Goal: Information Seeking & Learning: Check status

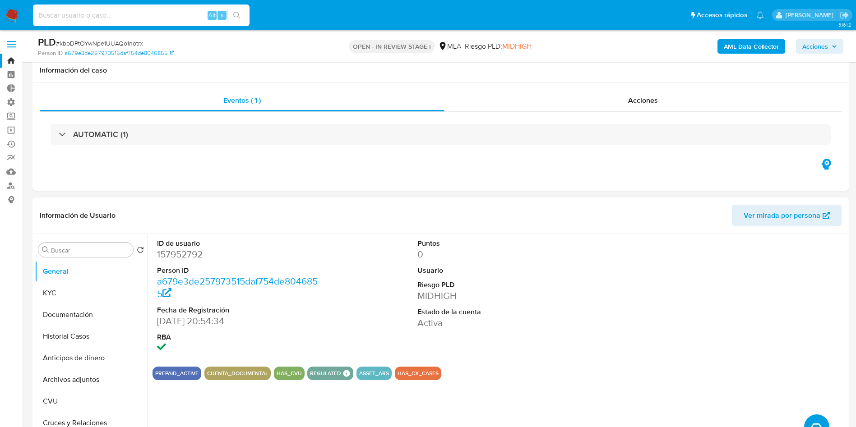
select select "10"
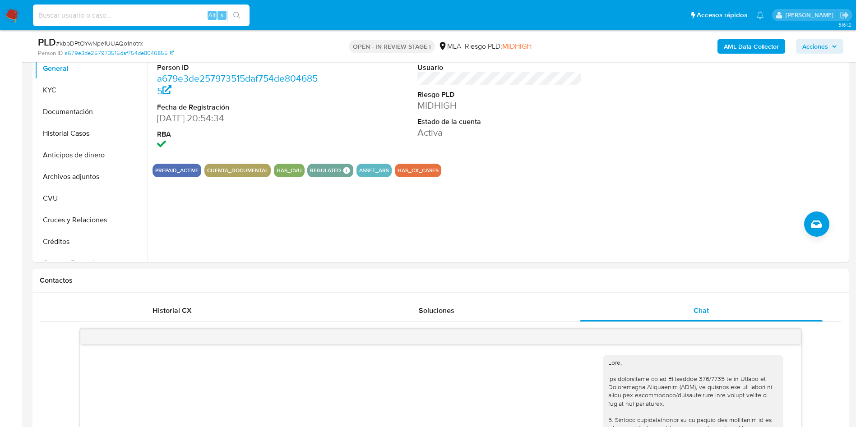
scroll to position [1422, 0]
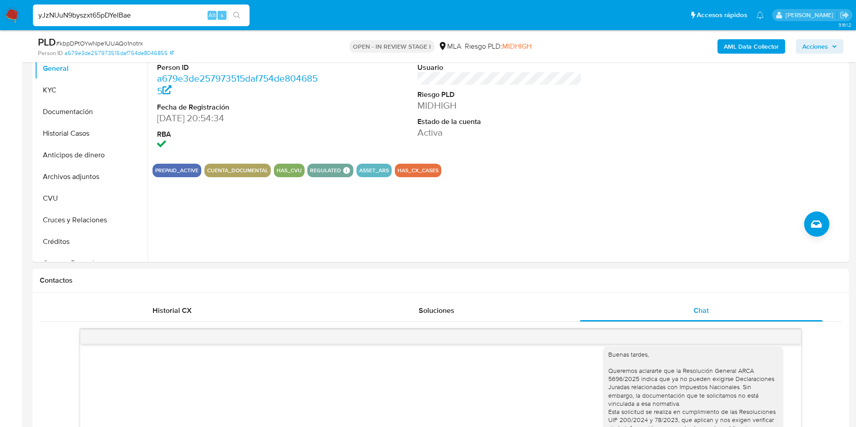
type input "yJzNUuN9byszxt65pDYeIBae"
click at [238, 15] on icon "search-icon" at bounding box center [236, 15] width 7 height 7
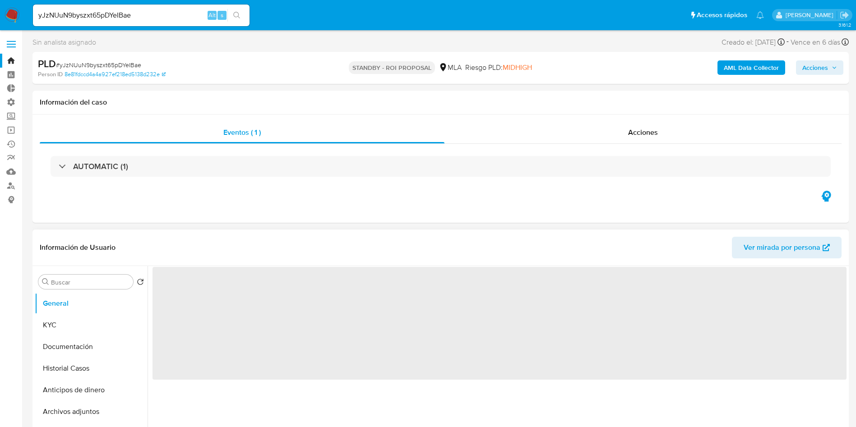
select select "10"
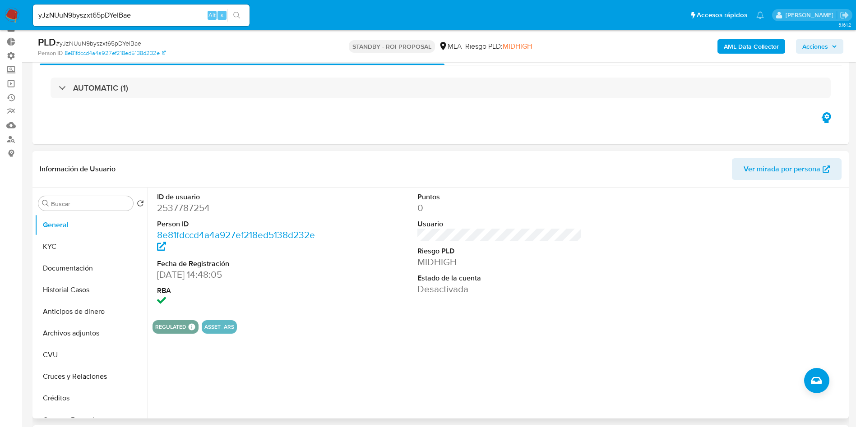
scroll to position [68, 0]
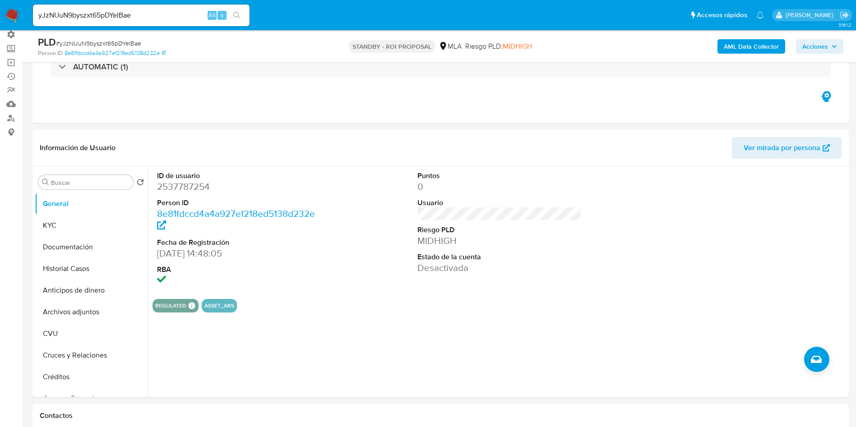
click at [77, 22] on div "yJzNUuN9byszxt65pDYeIBae Alt s" at bounding box center [141, 16] width 217 height 22
click at [78, 19] on input "yJzNUuN9byszxt65pDYeIBae" at bounding box center [141, 15] width 217 height 12
paste input "2090170834"
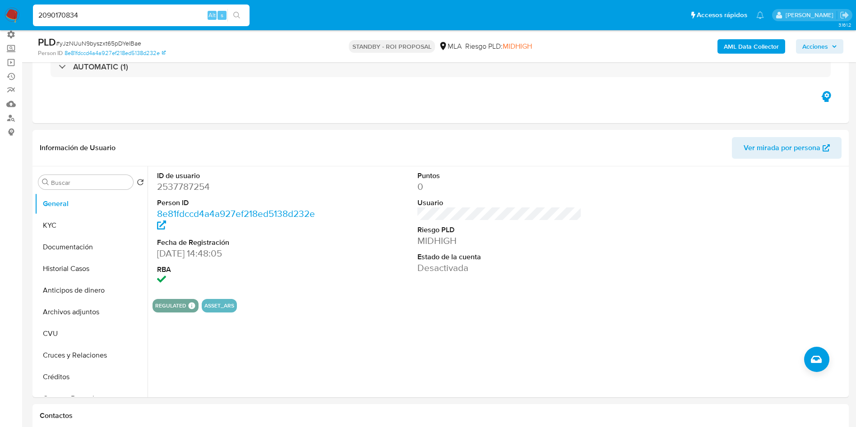
type input "2090170834"
click at [246, 17] on button "search-icon" at bounding box center [236, 15] width 19 height 13
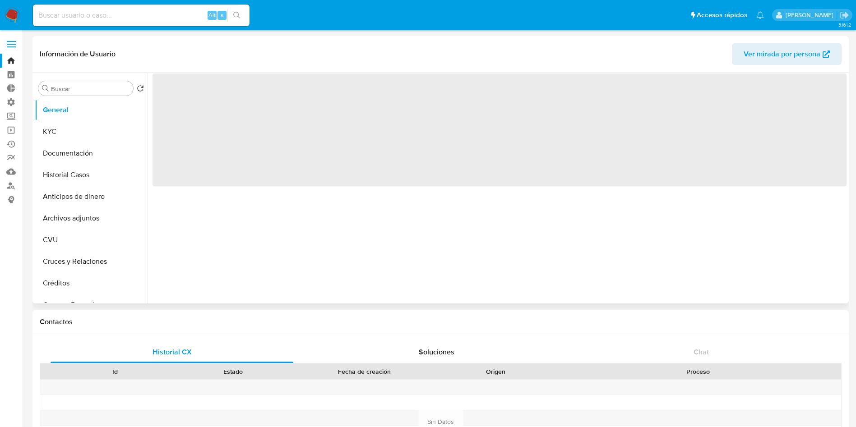
select select "10"
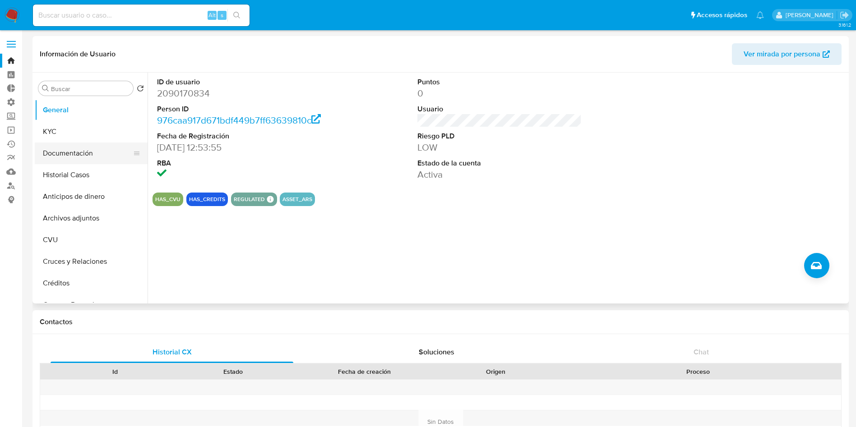
click at [64, 159] on button "Documentación" at bounding box center [88, 154] width 106 height 22
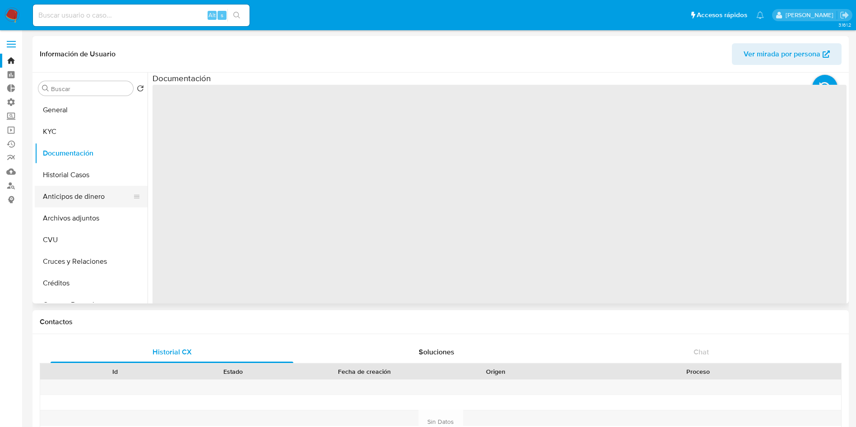
click at [63, 186] on button "Anticipos de dinero" at bounding box center [88, 197] width 106 height 22
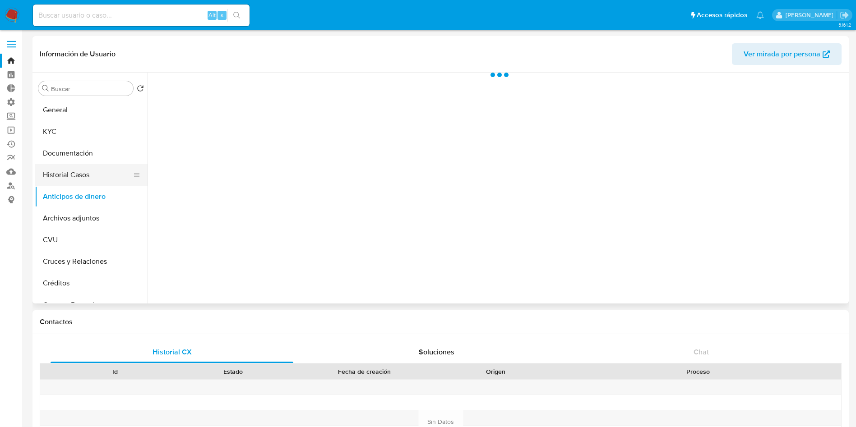
click at [73, 176] on button "Historial Casos" at bounding box center [88, 175] width 106 height 22
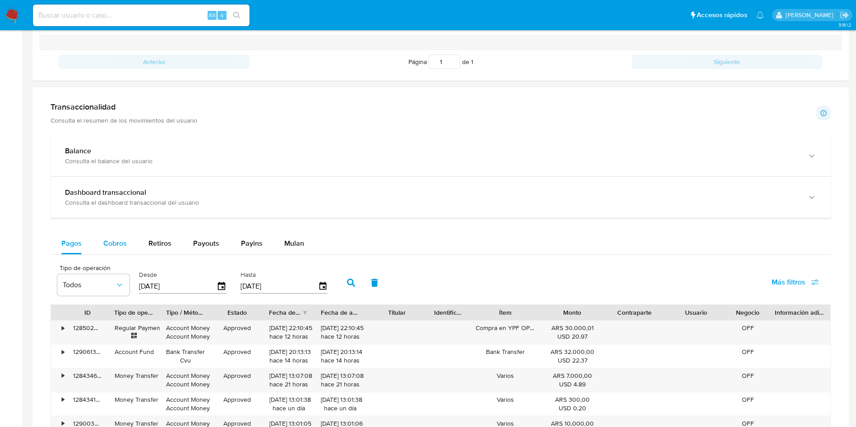
click at [108, 239] on span "Cobros" at bounding box center [114, 243] width 23 height 10
select select "10"
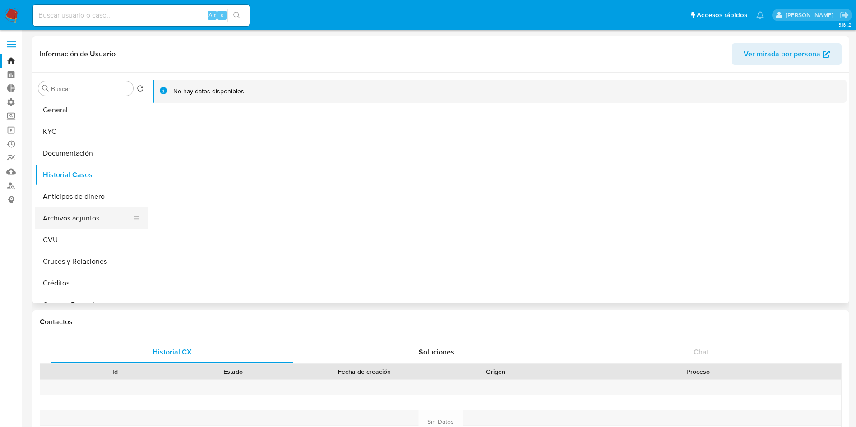
click at [71, 223] on button "Archivos adjuntos" at bounding box center [88, 219] width 106 height 22
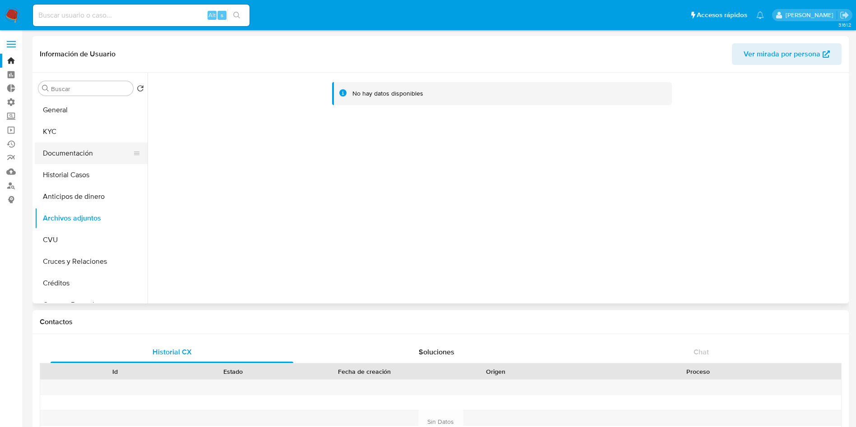
click at [83, 156] on button "Documentación" at bounding box center [88, 154] width 106 height 22
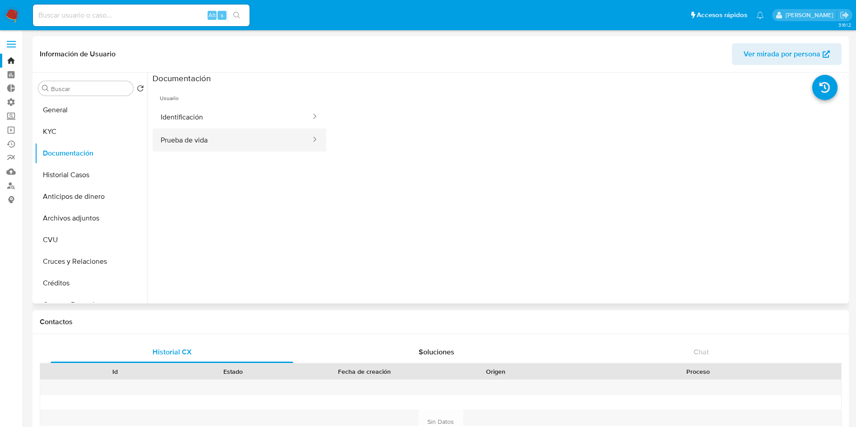
click at [208, 139] on button "Prueba de vida" at bounding box center [232, 140] width 159 height 23
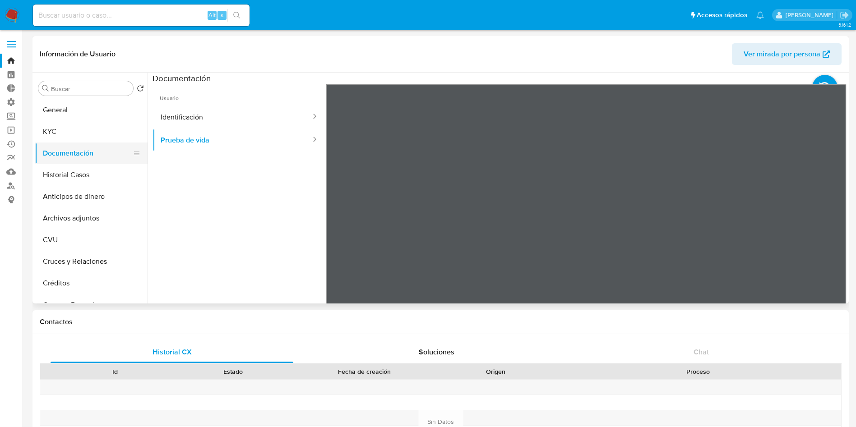
click at [58, 144] on button "Documentación" at bounding box center [88, 154] width 106 height 22
click at [60, 131] on button "KYC" at bounding box center [88, 132] width 106 height 22
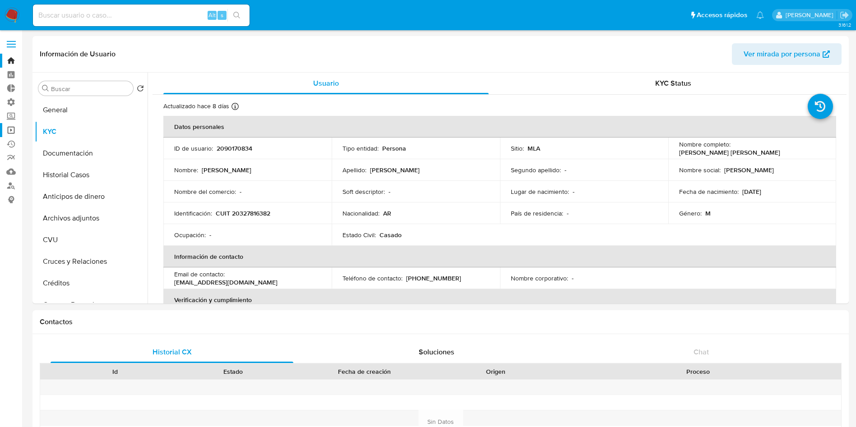
click at [10, 129] on link "Operaciones masivas" at bounding box center [53, 130] width 107 height 14
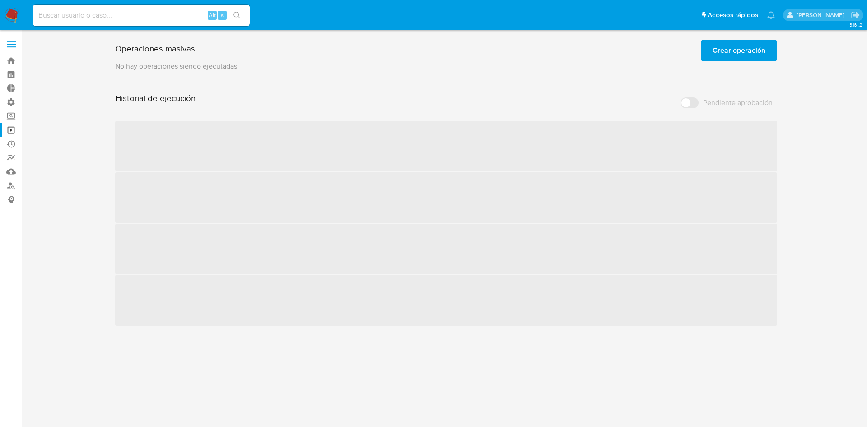
click at [730, 51] on span "Crear operación" at bounding box center [738, 51] width 53 height 20
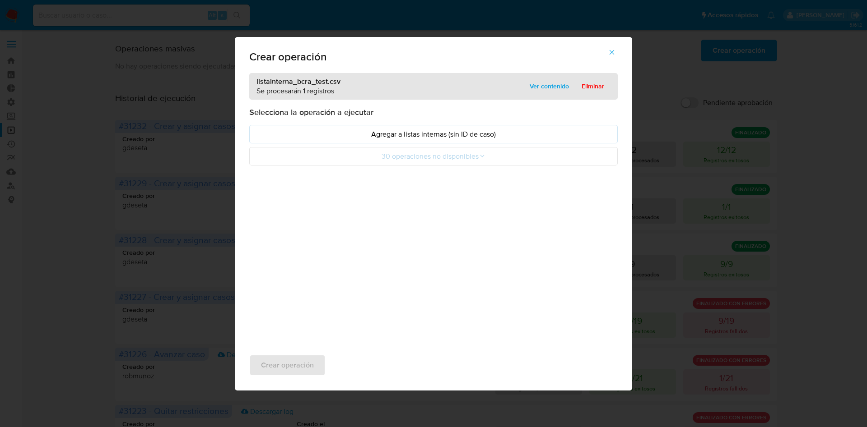
click at [592, 89] on span "Eliminar" at bounding box center [592, 86] width 23 height 13
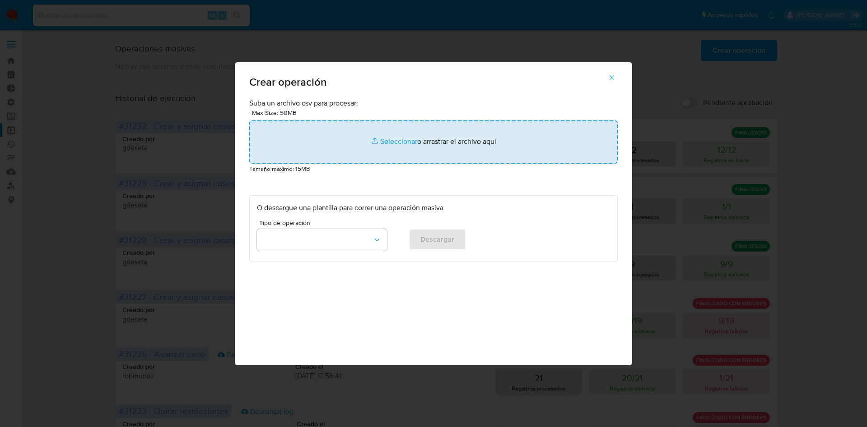
click at [383, 131] on input "file" at bounding box center [433, 142] width 368 height 43
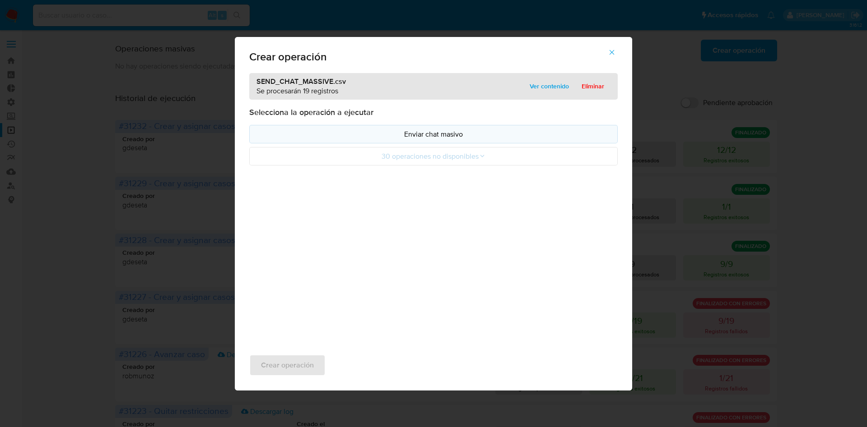
click at [454, 136] on p "Enviar chat masivo" at bounding box center [433, 134] width 353 height 10
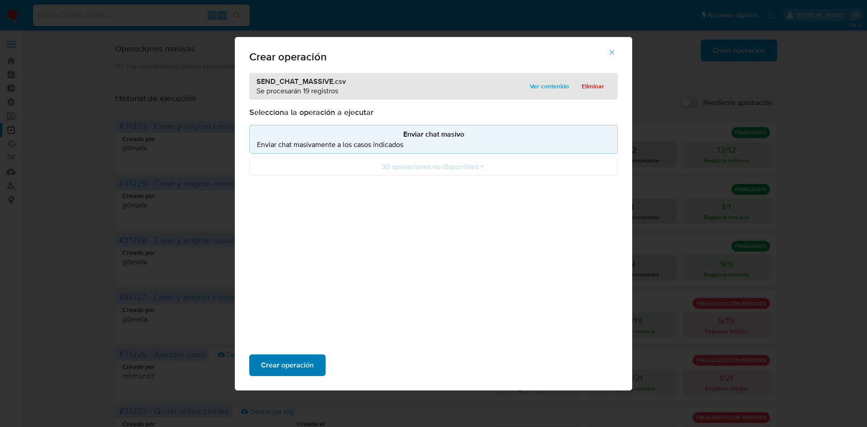
click at [313, 362] on span "Crear operación" at bounding box center [287, 366] width 53 height 20
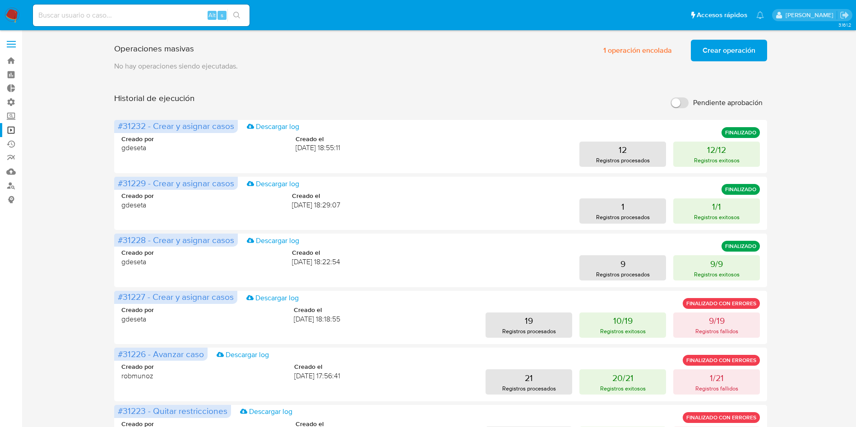
click at [724, 55] on span "Crear operación" at bounding box center [729, 51] width 53 height 20
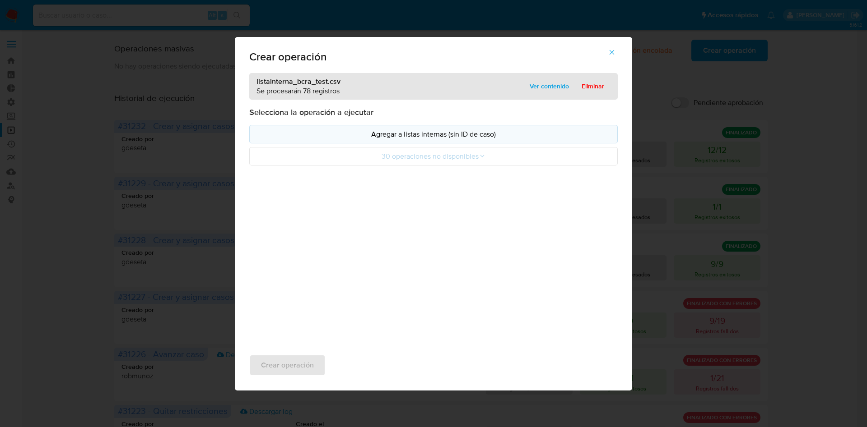
click at [442, 132] on p "Agregar a listas internas (sin ID de caso)" at bounding box center [433, 134] width 353 height 10
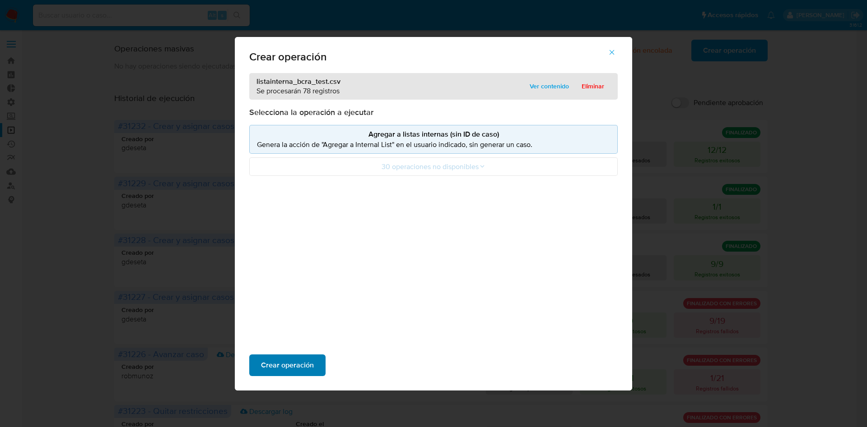
click at [276, 363] on span "Crear operación" at bounding box center [287, 366] width 53 height 20
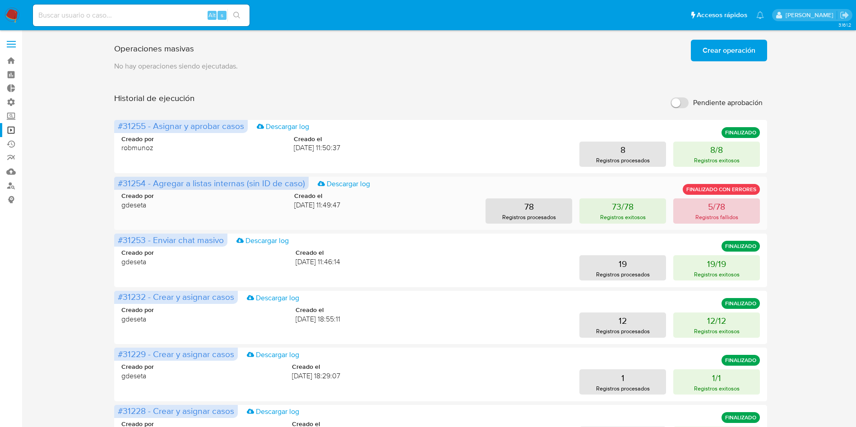
click at [713, 215] on p "Registros fallidos" at bounding box center [717, 217] width 43 height 9
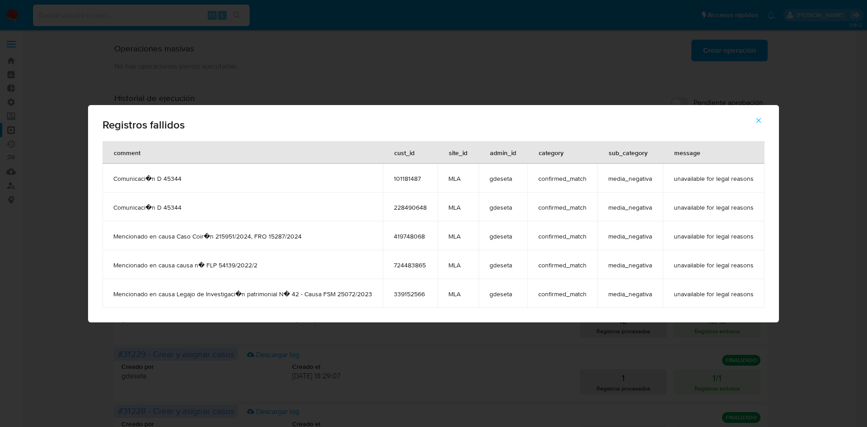
click at [754, 121] on icon "button" at bounding box center [758, 120] width 8 height 8
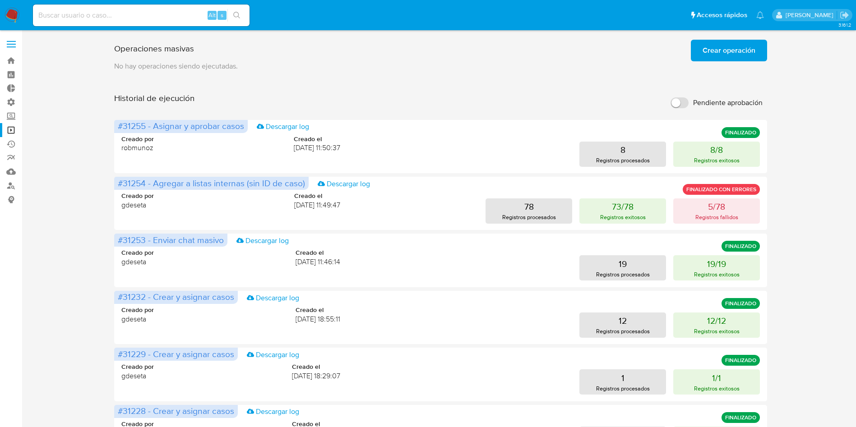
click at [84, 9] on div "Alt s" at bounding box center [141, 16] width 217 height 22
click at [80, 17] on input at bounding box center [141, 15] width 217 height 12
paste input "yJzNUuN9byszxt65pDYeIBae"
type input "yJzNUuN9byszxt65pDYeIBae"
click at [234, 17] on icon "search-icon" at bounding box center [236, 15] width 7 height 7
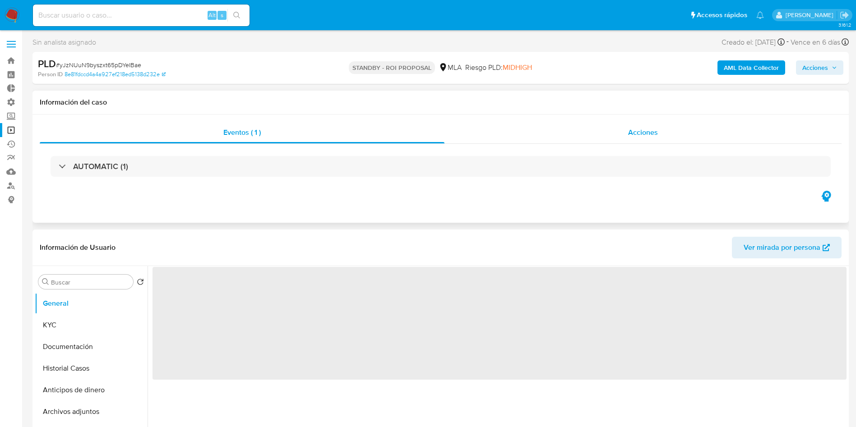
click at [641, 135] on span "Acciones" at bounding box center [643, 132] width 30 height 10
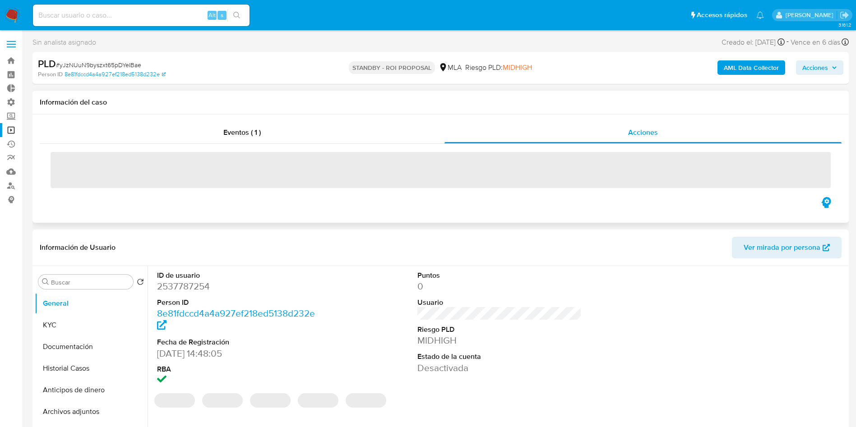
select select "10"
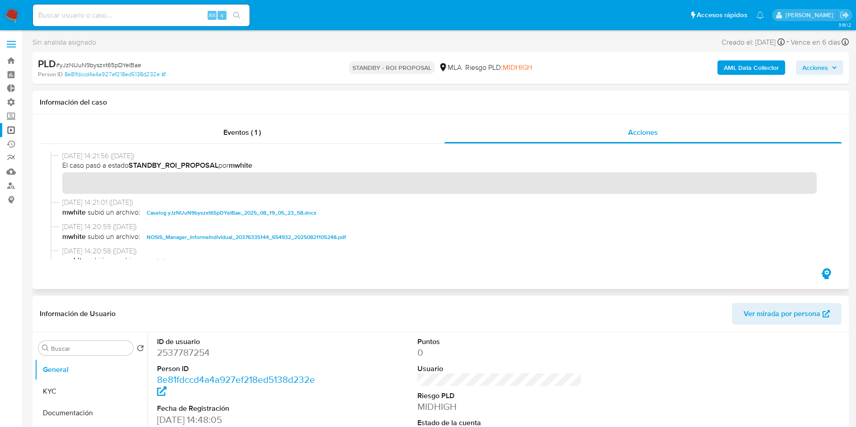
click at [270, 215] on span "Caselog yJzNUuN9byszxt65pDYeIBae_2025_08_19_05_23_58.docx" at bounding box center [232, 213] width 170 height 11
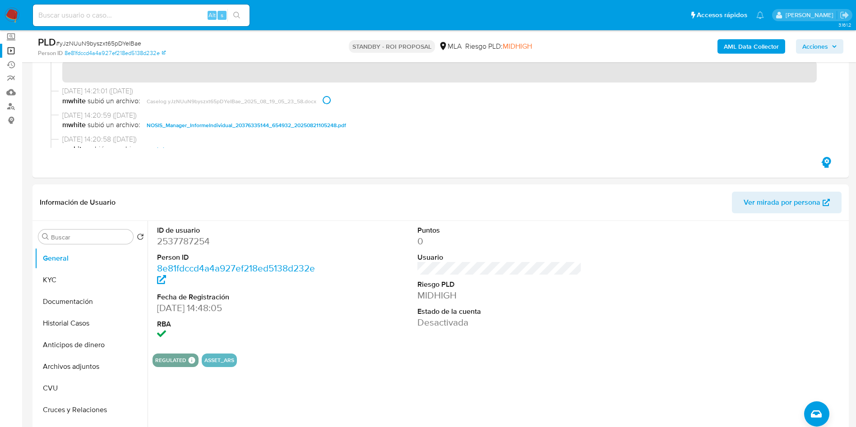
scroll to position [135, 0]
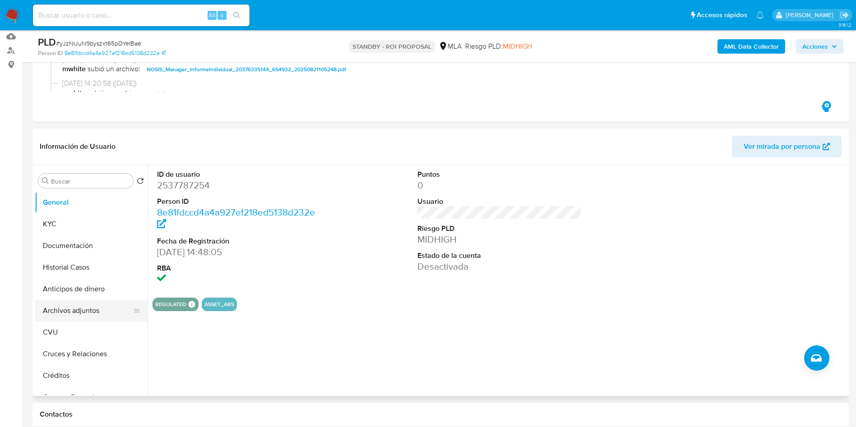
click at [96, 305] on button "Archivos adjuntos" at bounding box center [88, 311] width 106 height 22
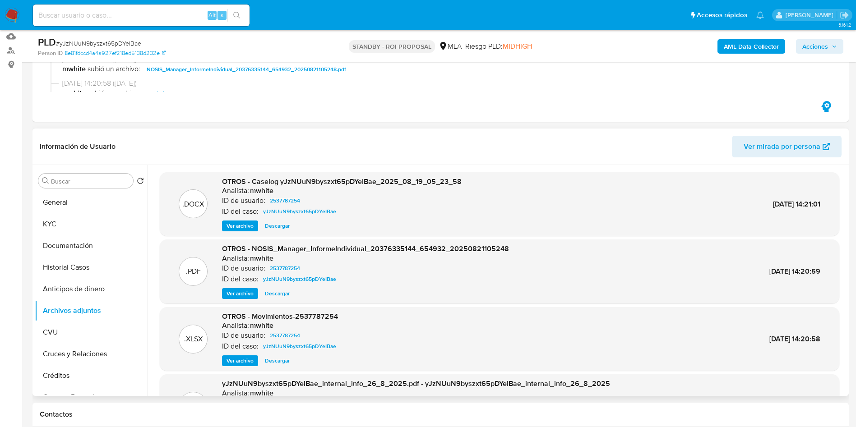
click at [280, 226] on span "Descargar" at bounding box center [277, 226] width 25 height 9
click at [65, 265] on button "Historial Casos" at bounding box center [88, 268] width 106 height 22
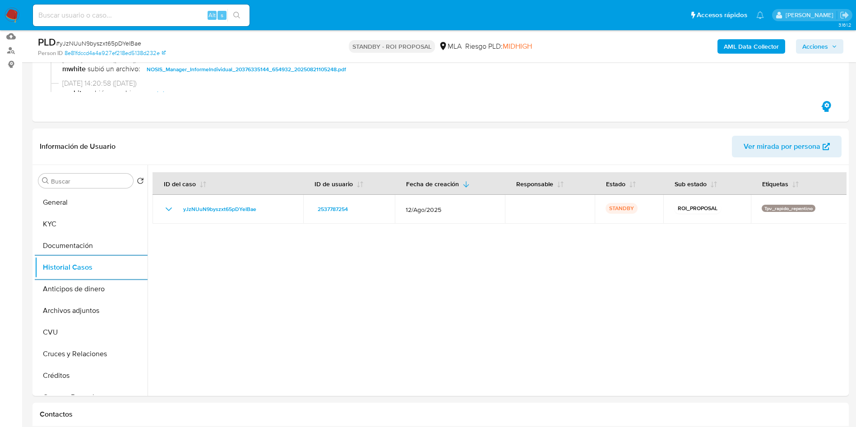
click at [89, 9] on div "Alt s" at bounding box center [141, 16] width 217 height 22
click at [83, 15] on input at bounding box center [141, 15] width 217 height 12
paste input "KCwnOdBOia4w0wGlW6EW4cdP"
type input "KCwnOdBOia4w0wGlW6EW4cdP"
click at [235, 12] on icon "search-icon" at bounding box center [236, 15] width 7 height 7
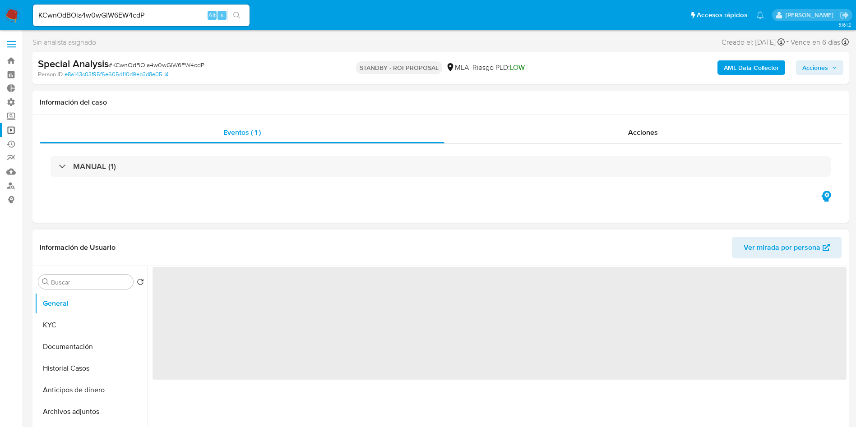
select select "10"
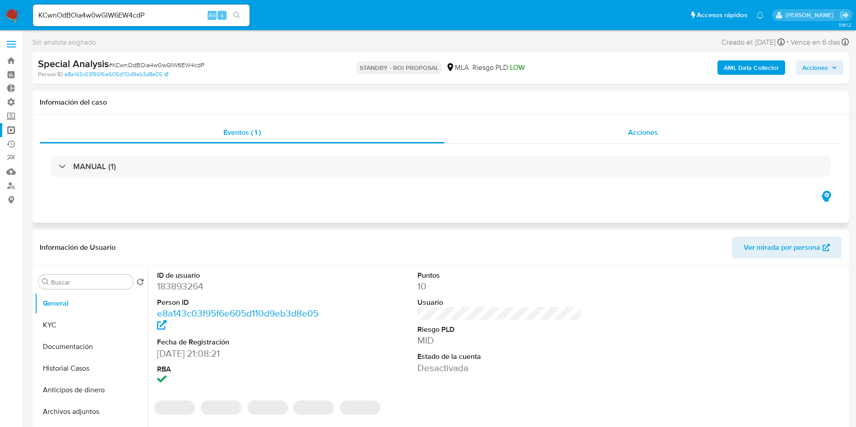
click at [636, 138] on div "Acciones" at bounding box center [643, 133] width 397 height 22
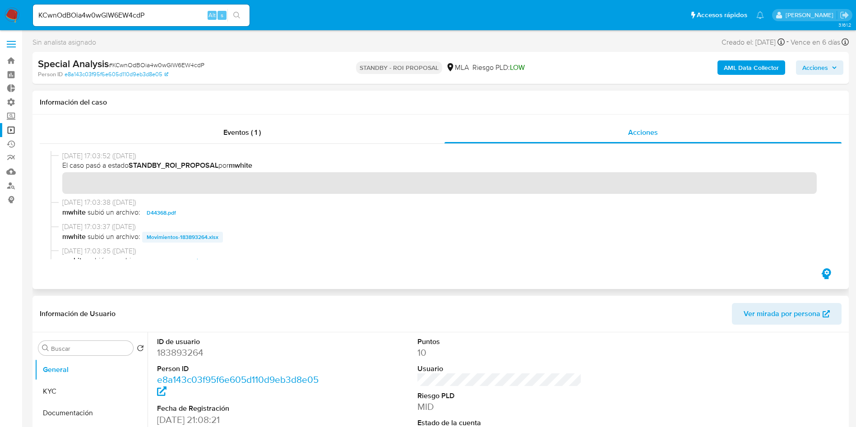
scroll to position [68, 0]
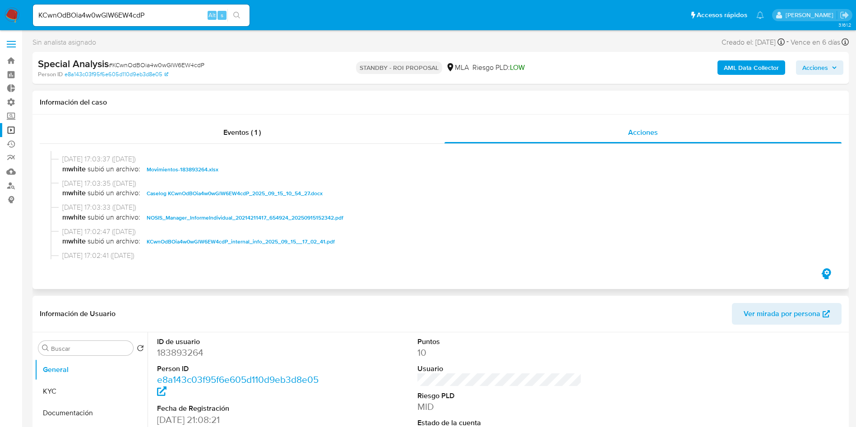
click at [188, 192] on span "Caselog KCwnOdBOia4w0wGlW6EW4cdP_2025_09_15_10_54_27.docx" at bounding box center [235, 193] width 176 height 11
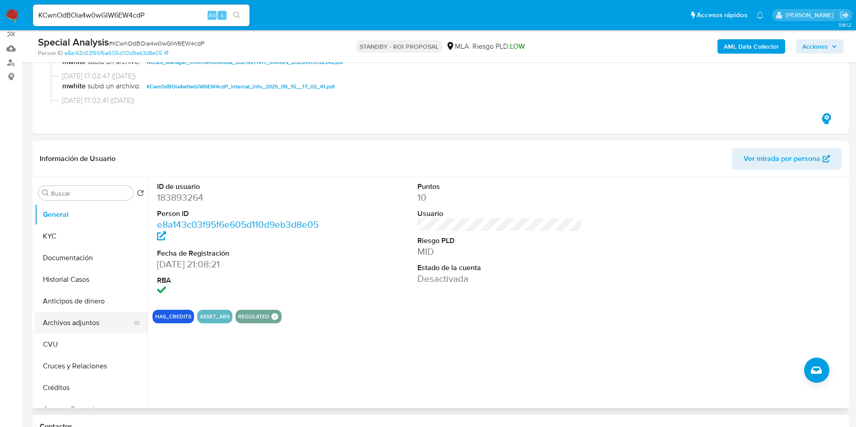
scroll to position [135, 0]
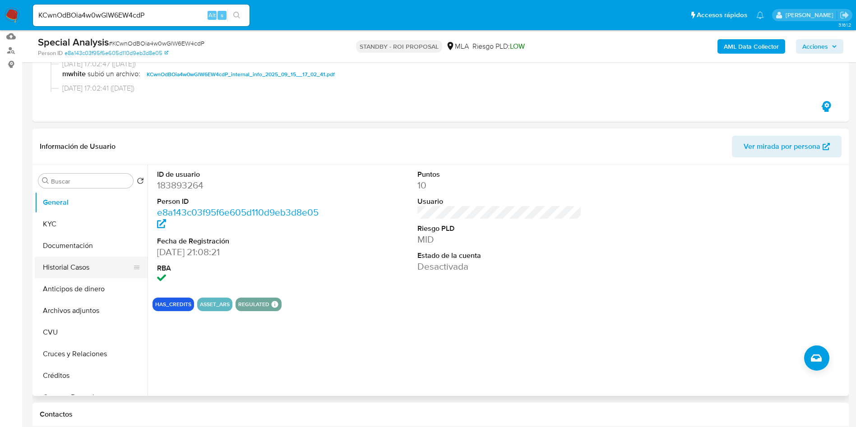
click at [68, 267] on button "Historial Casos" at bounding box center [88, 268] width 106 height 22
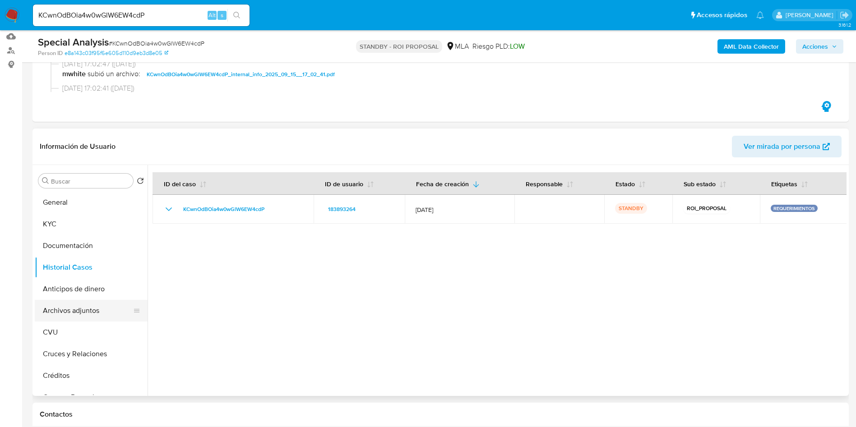
click at [93, 303] on button "Archivos adjuntos" at bounding box center [88, 311] width 106 height 22
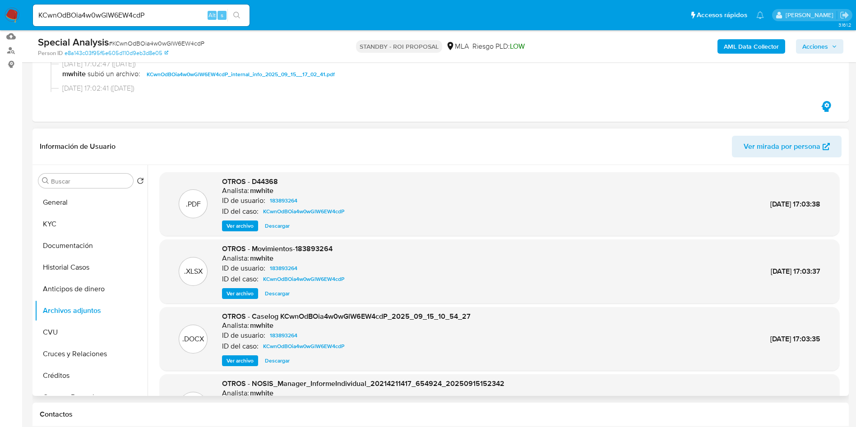
click at [279, 365] on span "Descargar" at bounding box center [277, 361] width 25 height 9
click at [60, 222] on button "KYC" at bounding box center [88, 225] width 106 height 22
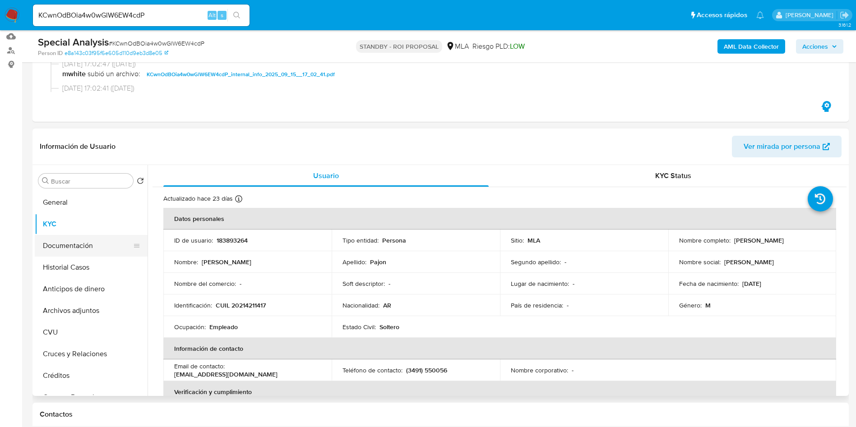
click at [80, 244] on button "Documentación" at bounding box center [88, 246] width 106 height 22
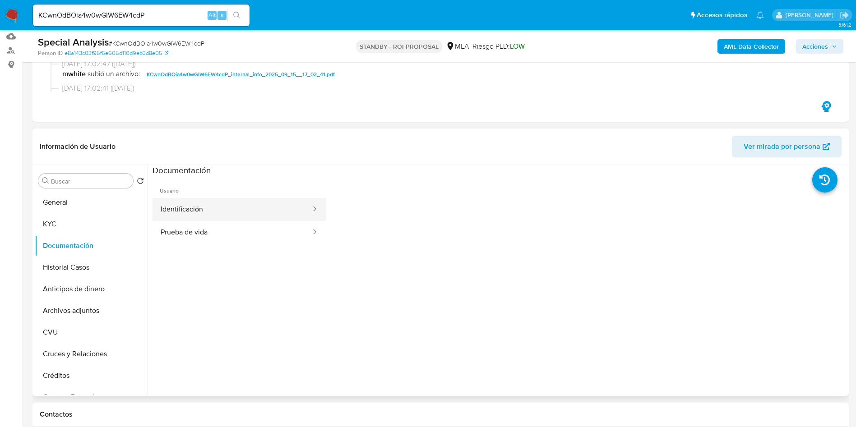
click at [208, 210] on button "Identificación" at bounding box center [232, 209] width 159 height 23
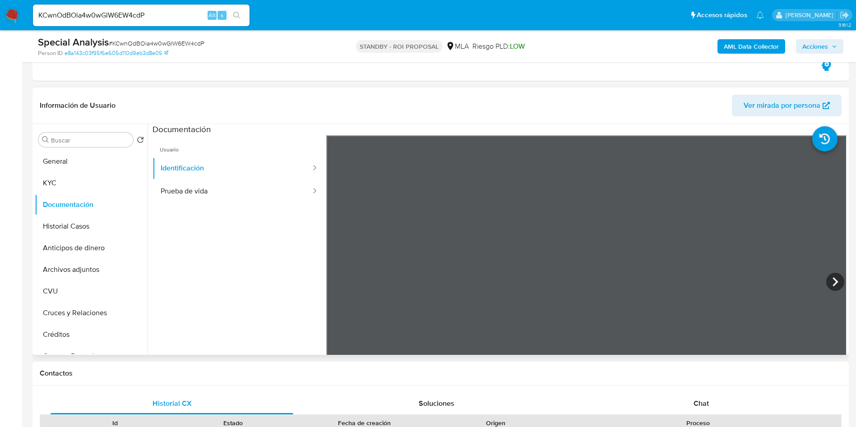
scroll to position [180, 0]
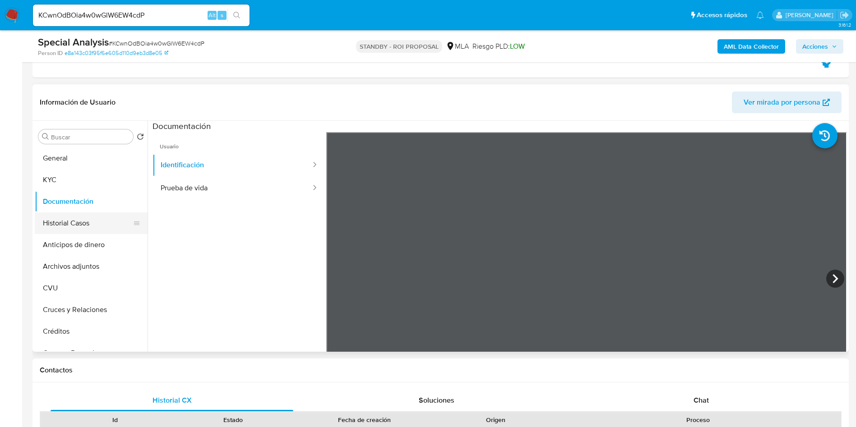
click at [84, 218] on button "Historial Casos" at bounding box center [88, 224] width 106 height 22
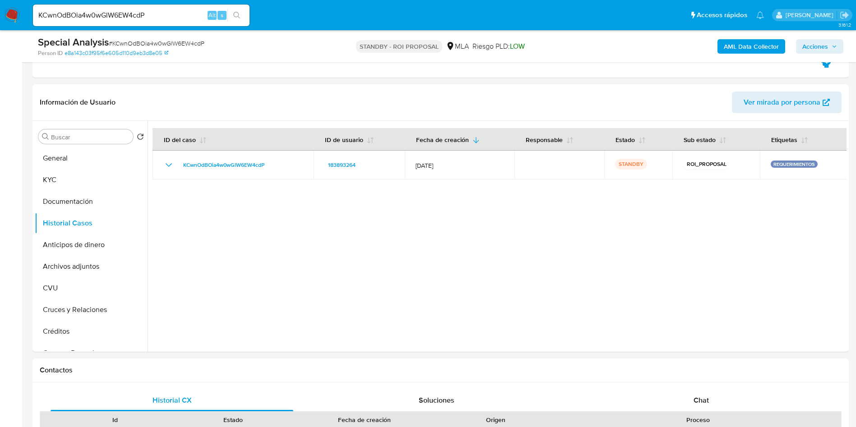
click at [109, 20] on input "KCwnOdBOia4w0wGlW6EW4cdP" at bounding box center [141, 15] width 217 height 12
paste input "zjm8lOZXdtrAdE4WI1WksDHf"
type input "zjm8lOZXdtrAdE4WI1WksDHf"
click at [238, 19] on button "search-icon" at bounding box center [236, 15] width 19 height 13
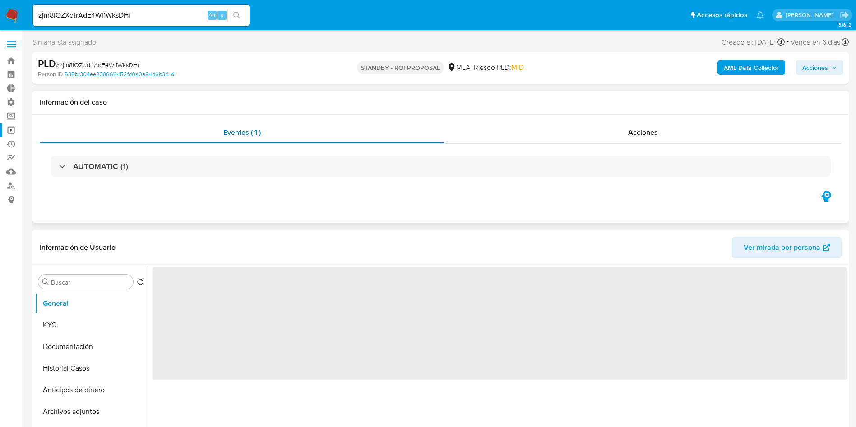
select select "10"
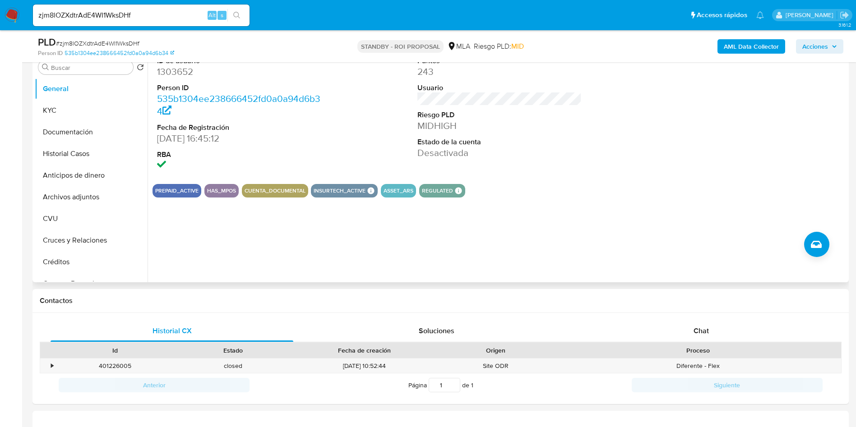
scroll to position [203, 0]
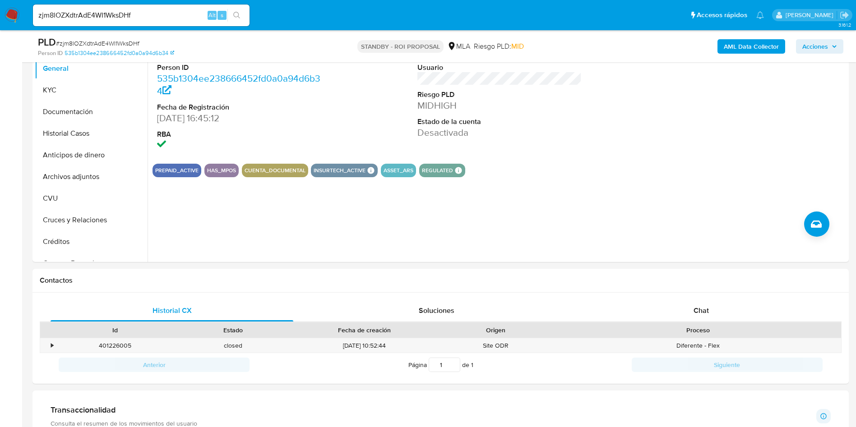
click at [88, 17] on input "zjm8lOZXdtrAdE4WI1WksDHf" at bounding box center [141, 15] width 217 height 12
click at [240, 16] on icon "search-icon" at bounding box center [236, 15] width 7 height 7
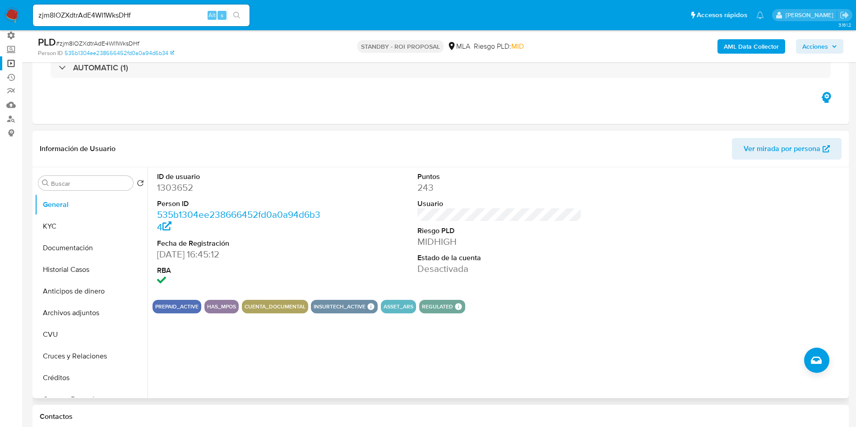
scroll to position [0, 0]
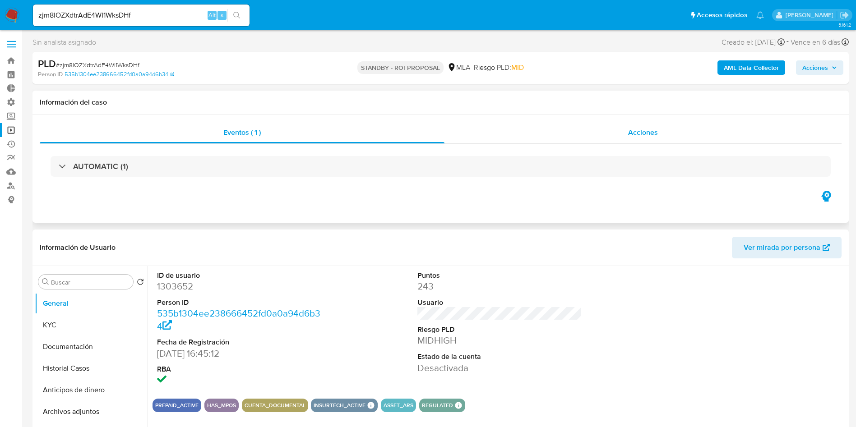
click at [646, 134] on span "Acciones" at bounding box center [643, 132] width 30 height 10
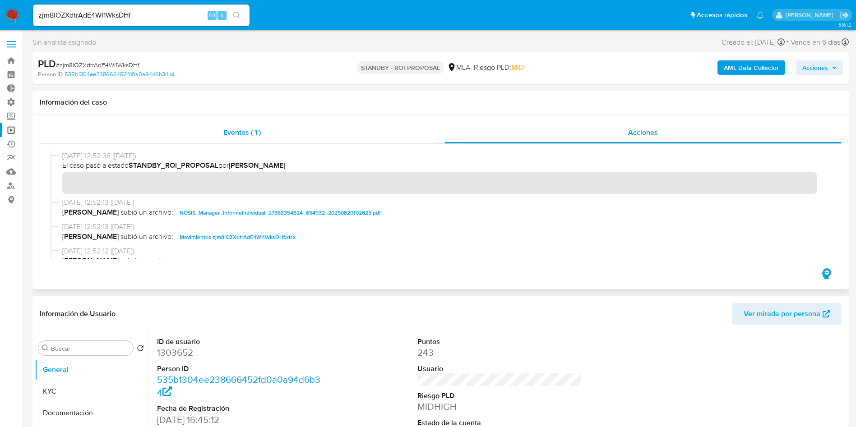
click at [357, 130] on div "Eventos ( 1 )" at bounding box center [242, 133] width 405 height 22
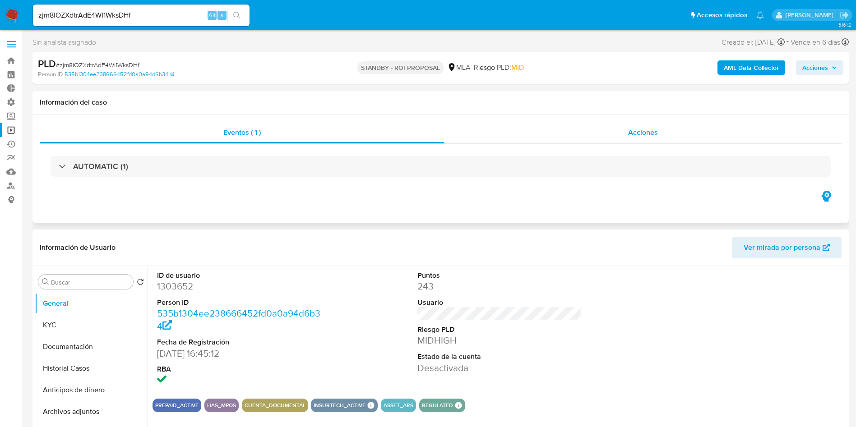
click at [631, 135] on span "Acciones" at bounding box center [643, 132] width 30 height 10
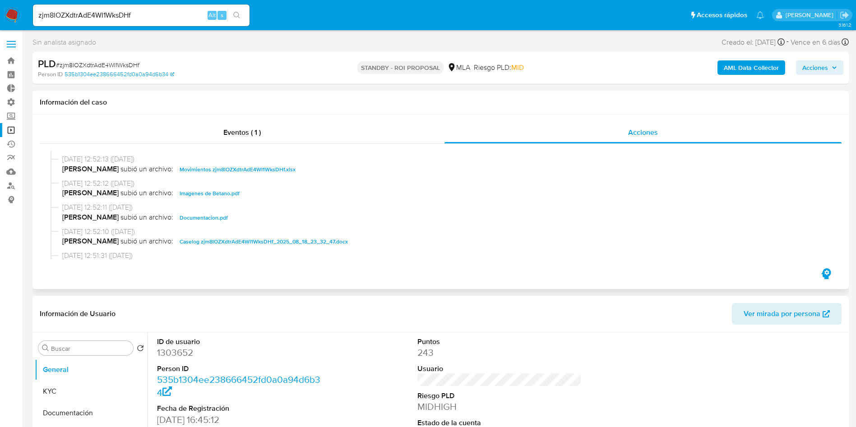
click at [376, 105] on h1 "Información del caso" at bounding box center [441, 102] width 802 height 9
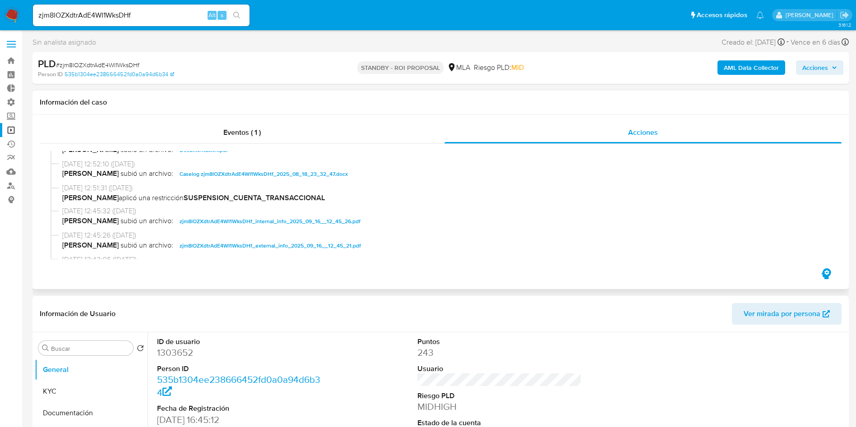
click at [235, 176] on span "Caselog zjm8lOZXdtrAdE4WI1WksDHf_2025_08_18_23_32_47.docx" at bounding box center [264, 174] width 168 height 11
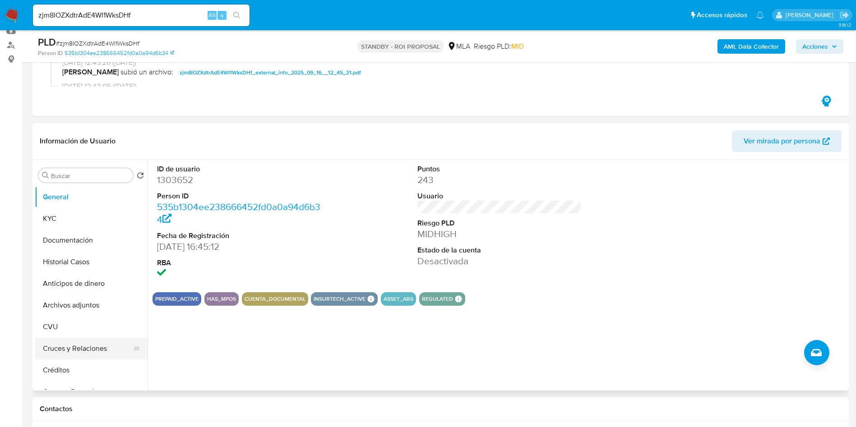
scroll to position [203, 0]
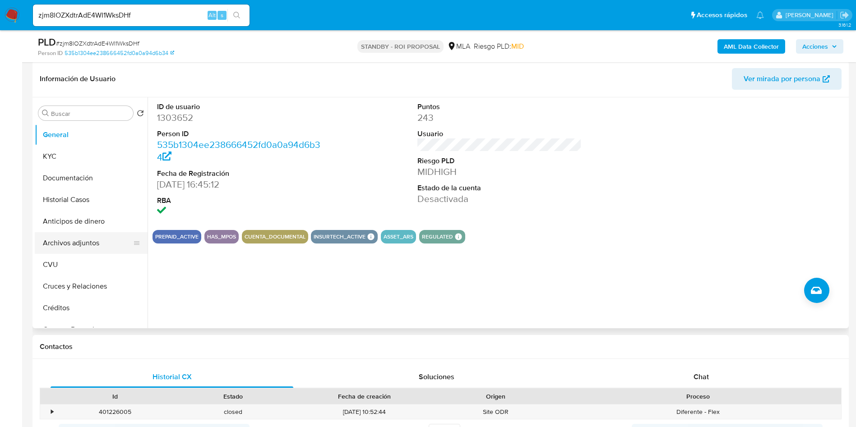
click at [87, 235] on button "Archivos adjuntos" at bounding box center [88, 243] width 106 height 22
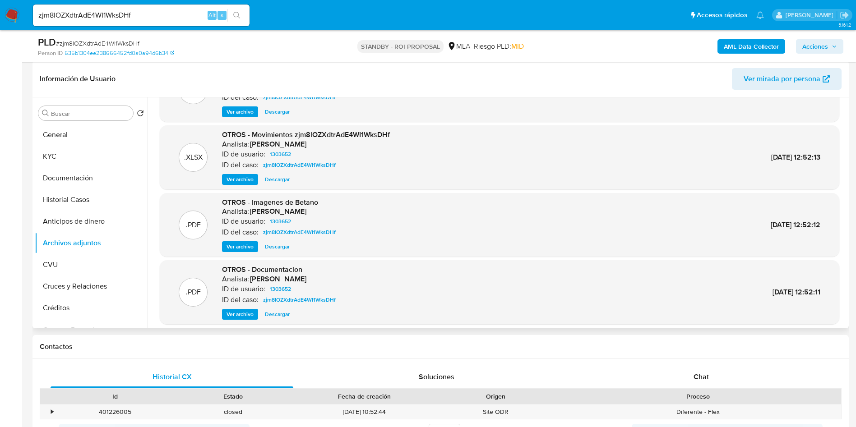
scroll to position [68, 0]
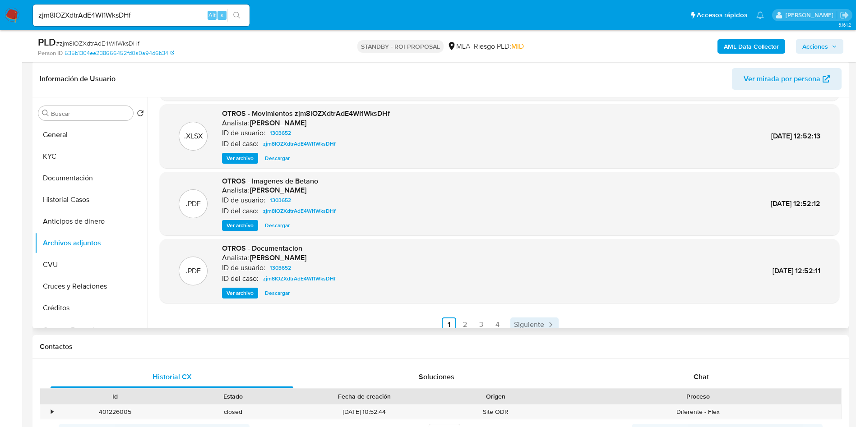
click at [523, 321] on span "Siguiente" at bounding box center [529, 324] width 30 height 7
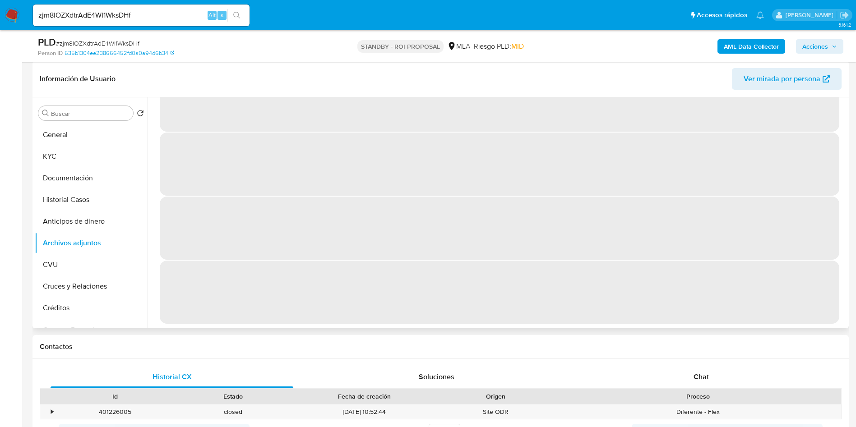
scroll to position [0, 0]
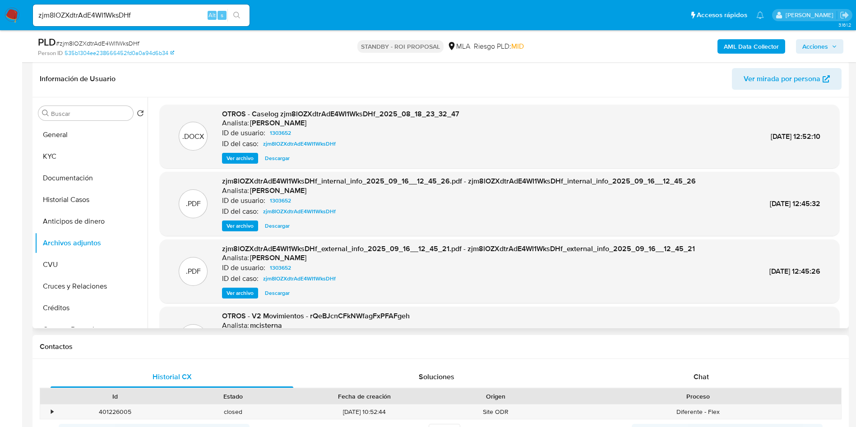
click at [274, 162] on span "Descargar" at bounding box center [277, 158] width 25 height 9
click at [74, 202] on button "Historial Casos" at bounding box center [88, 200] width 106 height 22
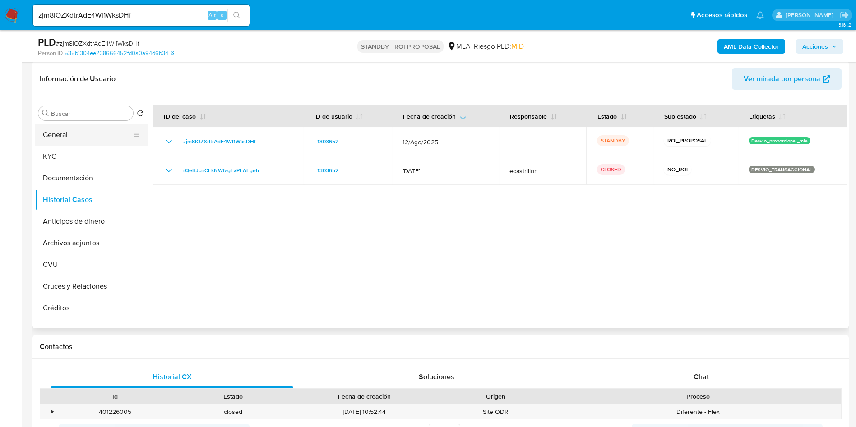
click at [75, 136] on button "General" at bounding box center [88, 135] width 106 height 22
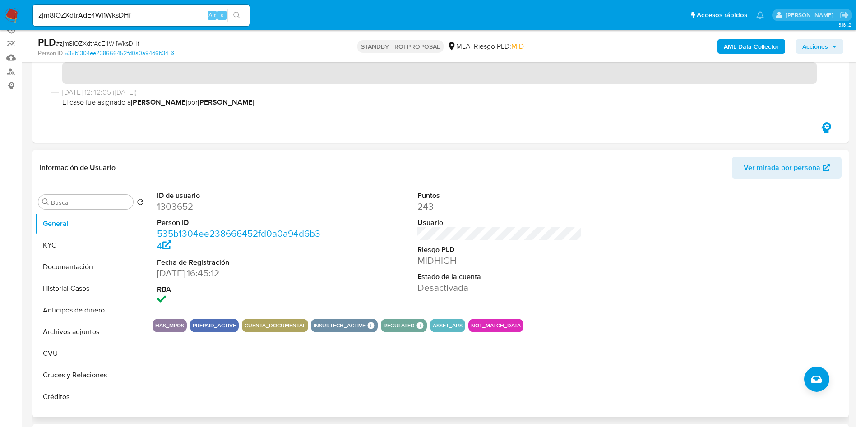
scroll to position [135, 0]
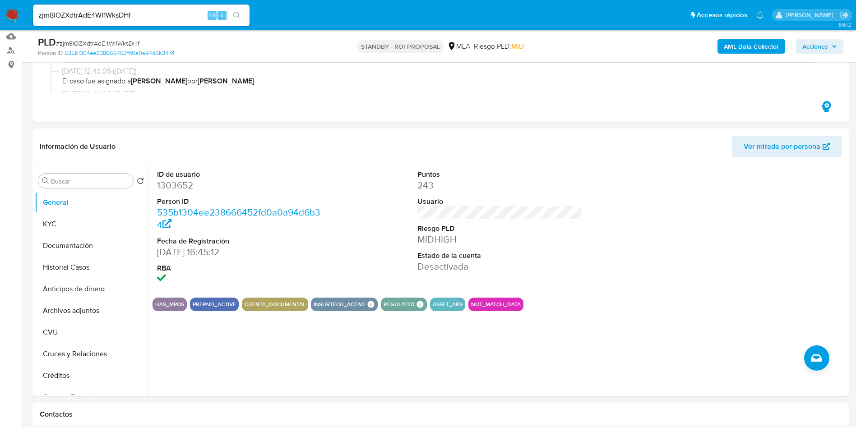
click at [135, 8] on div "zjm8lOZXdtrAdE4WI1WksDHf Alt s" at bounding box center [141, 16] width 217 height 22
click at [133, 12] on input "zjm8lOZXdtrAdE4WI1WksDHf" at bounding box center [141, 15] width 217 height 12
paste input "1401763"
type input "1401763"
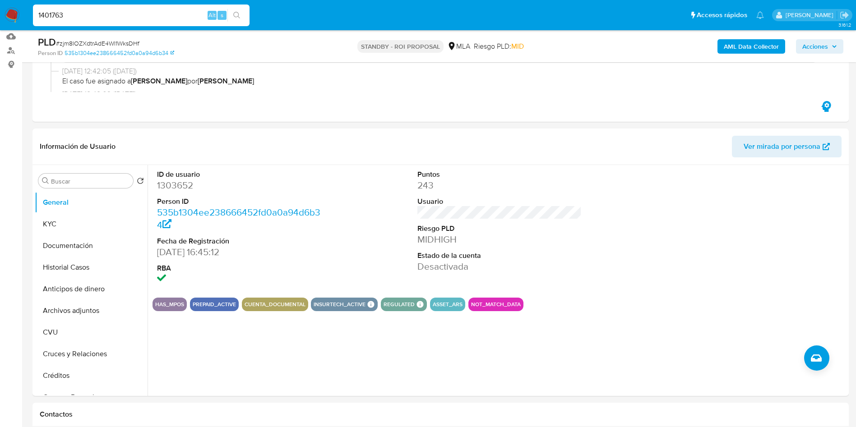
click at [235, 12] on icon "search-icon" at bounding box center [236, 15] width 7 height 7
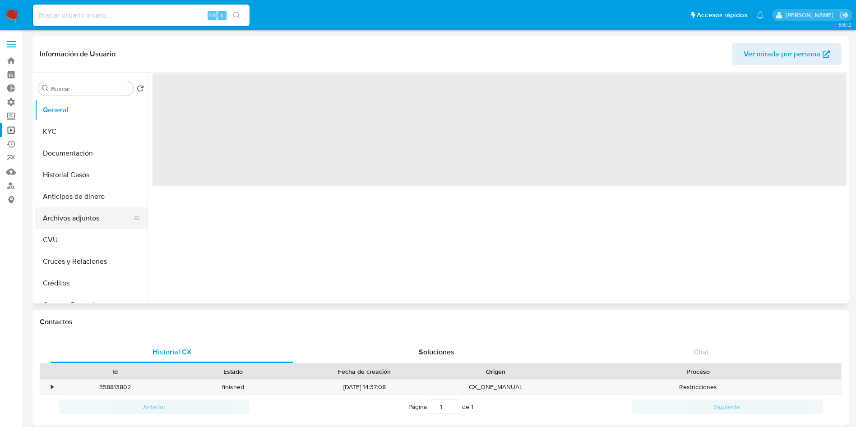
select select "10"
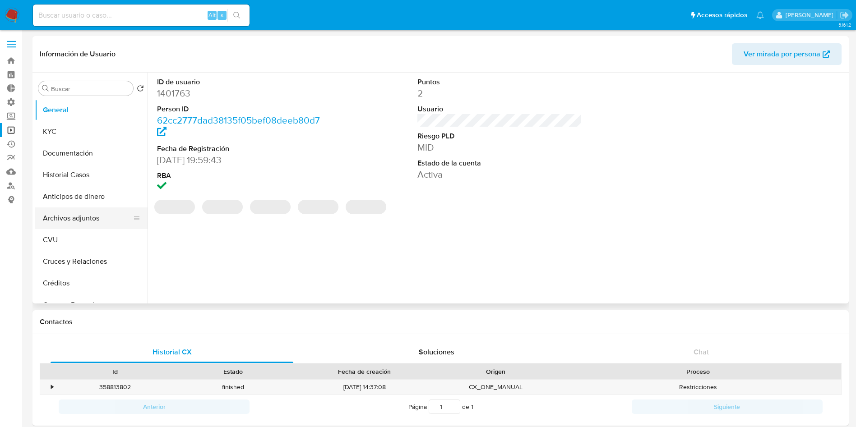
click at [107, 214] on button "Archivos adjuntos" at bounding box center [88, 219] width 106 height 22
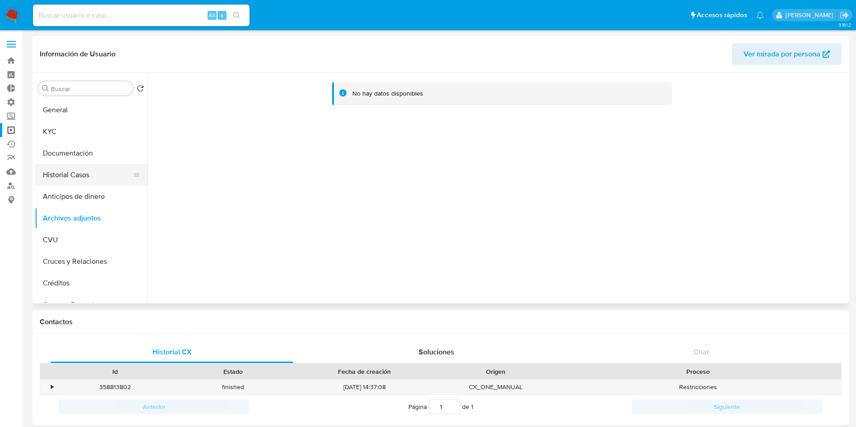
click at [107, 177] on button "Historial Casos" at bounding box center [88, 175] width 106 height 22
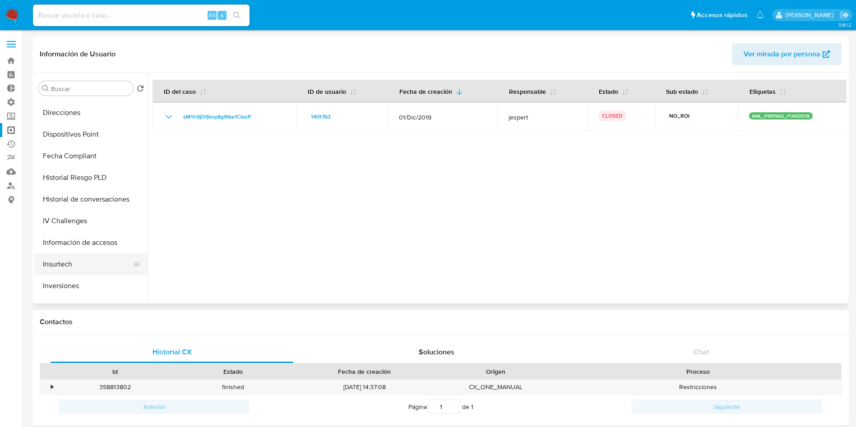
scroll to position [406, 0]
click at [94, 267] on button "Restricciones Nuevo Mundo" at bounding box center [88, 267] width 106 height 22
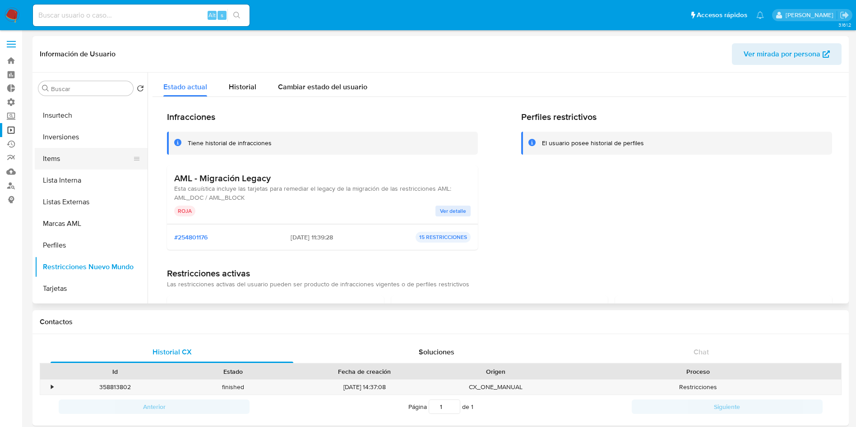
scroll to position [0, 0]
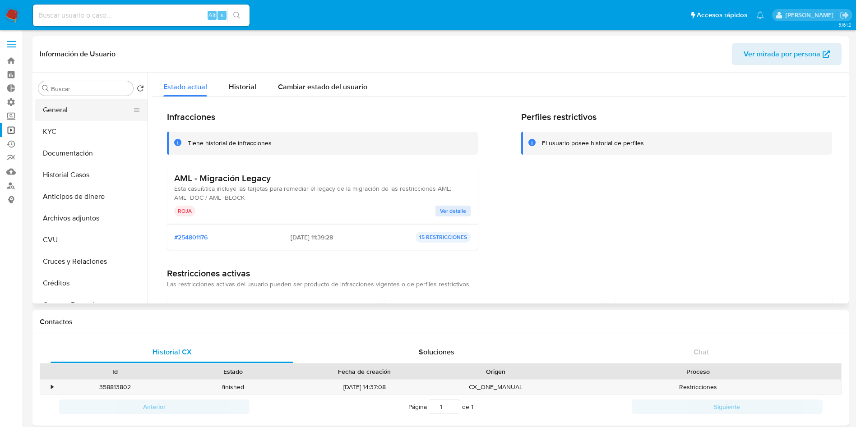
click at [64, 118] on button "General" at bounding box center [88, 110] width 106 height 22
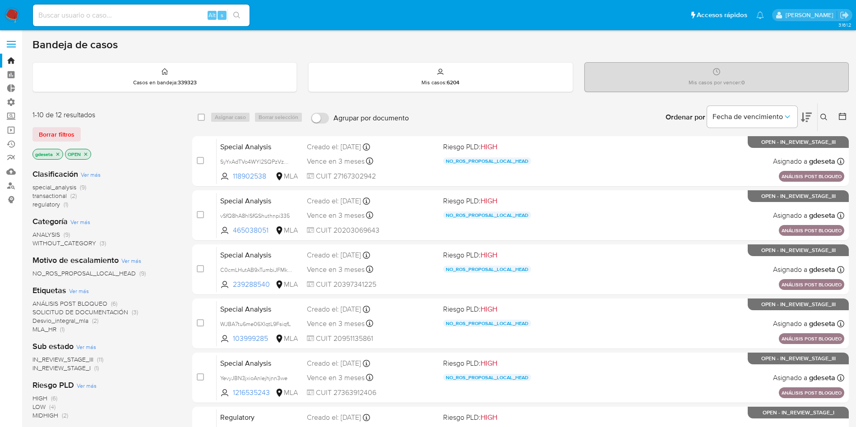
click at [149, 14] on input at bounding box center [141, 15] width 217 height 12
paste input "HulAb2BIqJUEuYVfwYqCcGns"
type input "HulAb2BIqJUEuYVfwYqCcGns"
click at [240, 18] on icon "search-icon" at bounding box center [236, 15] width 7 height 7
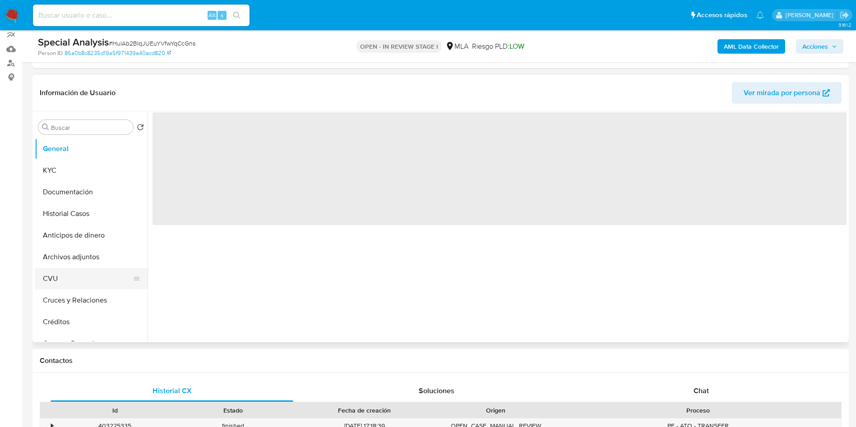
scroll to position [135, 0]
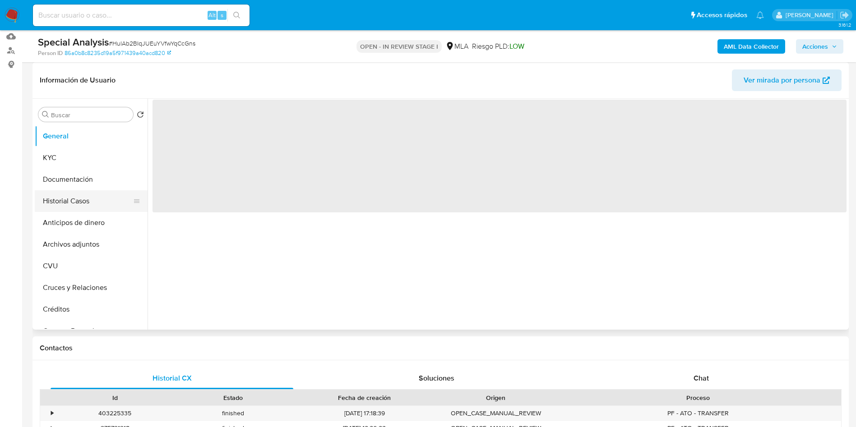
click at [74, 207] on button "Historial Casos" at bounding box center [88, 201] width 106 height 22
select select "10"
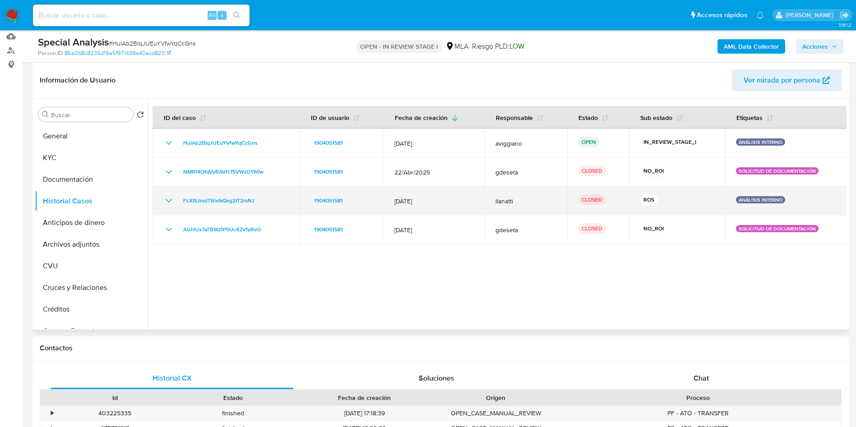
click at [168, 200] on icon "Mostrar/Ocultar" at bounding box center [168, 200] width 11 height 11
